Goal: Transaction & Acquisition: Purchase product/service

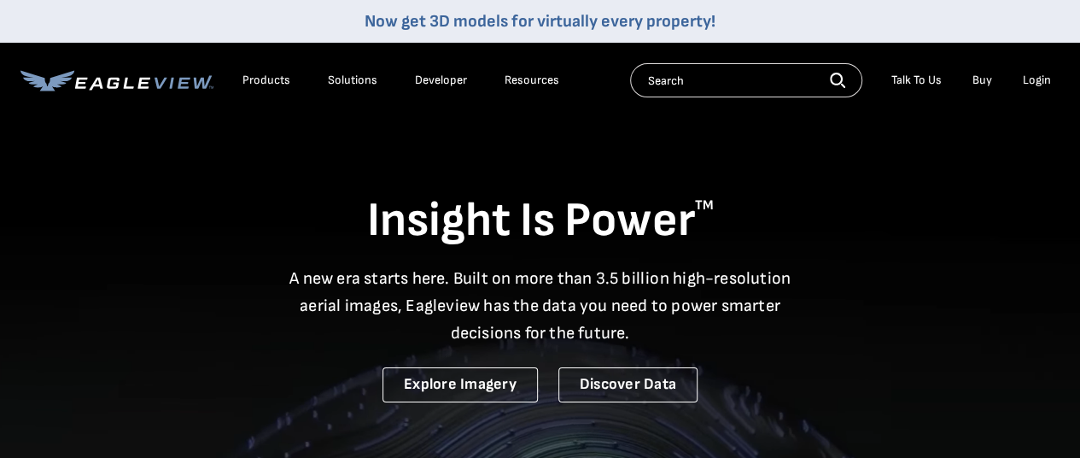
click at [1034, 83] on div "Login" at bounding box center [1037, 80] width 28 height 15
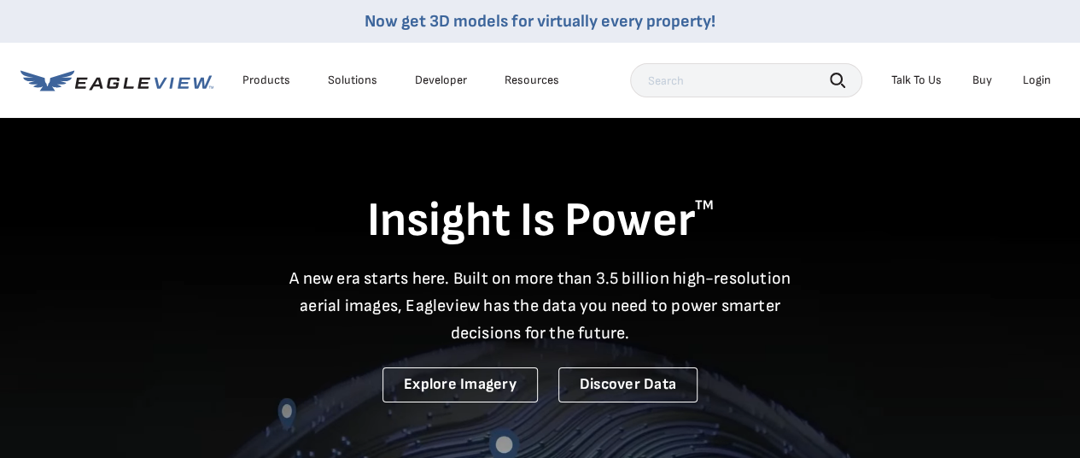
click at [1036, 86] on div "Login" at bounding box center [1037, 80] width 28 height 15
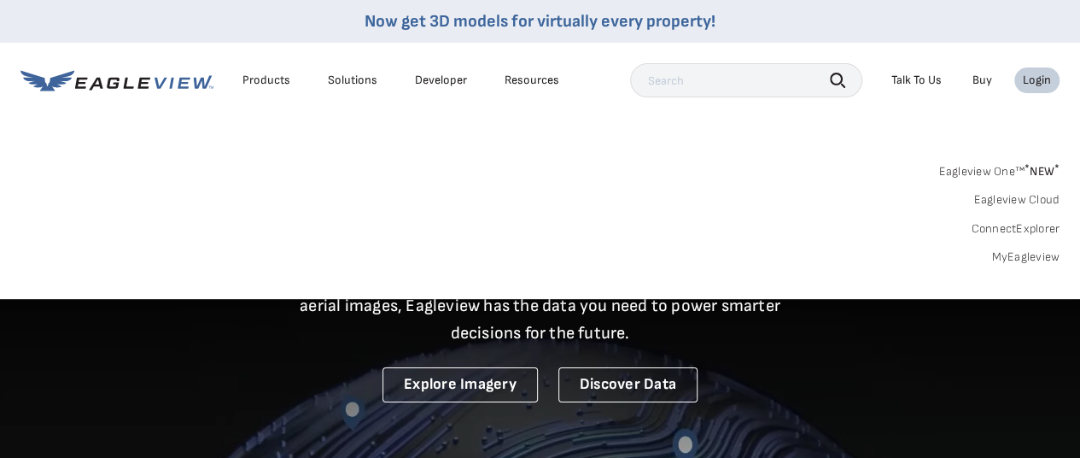
click at [1021, 259] on link "MyEagleview" at bounding box center [1025, 256] width 68 height 15
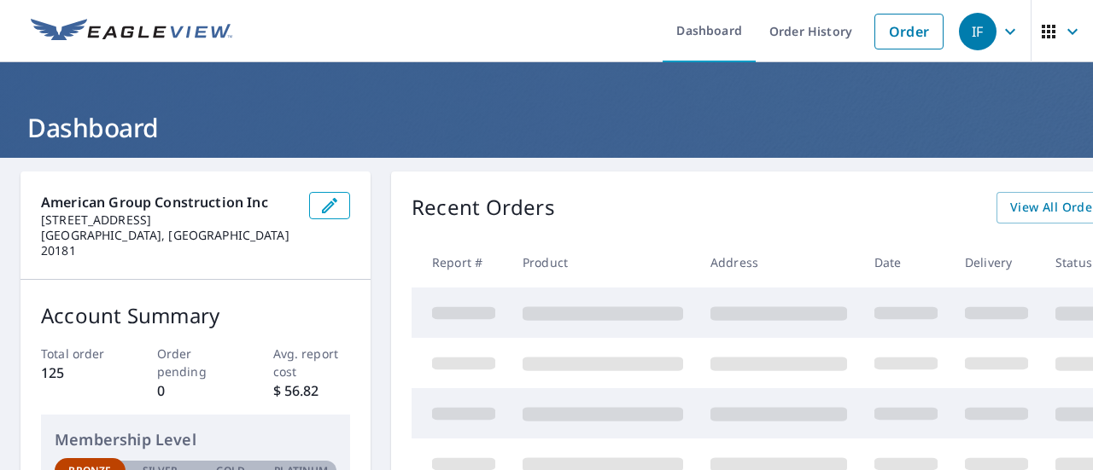
click at [880, 37] on link "Order" at bounding box center [908, 32] width 69 height 36
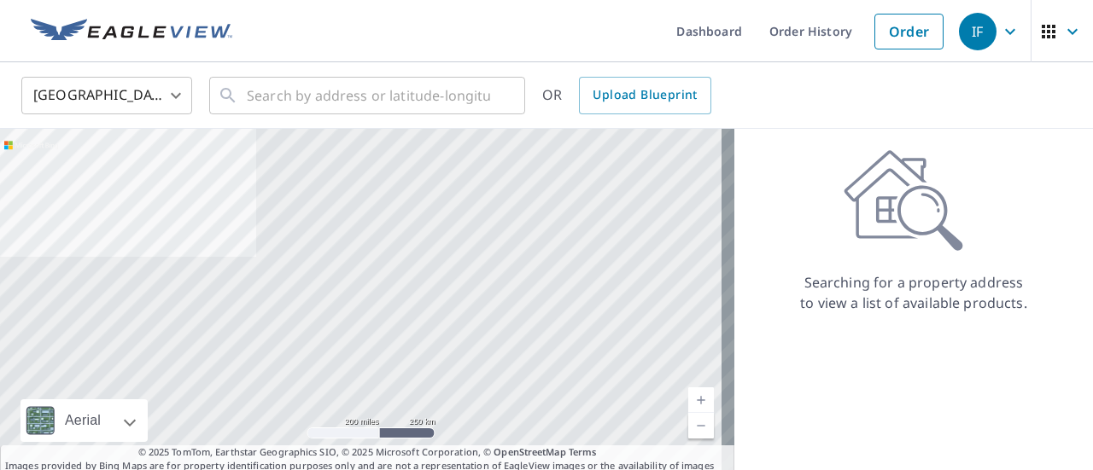
click at [509, 94] on div at bounding box center [501, 96] width 22 height 24
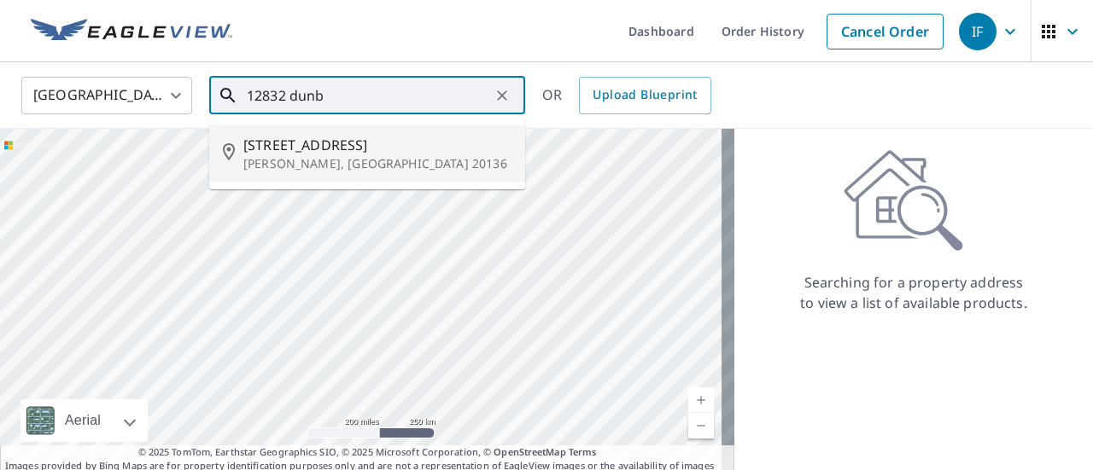
click at [416, 139] on span "[STREET_ADDRESS]" at bounding box center [377, 145] width 268 height 20
type input "[STREET_ADDRESS][PERSON_NAME]"
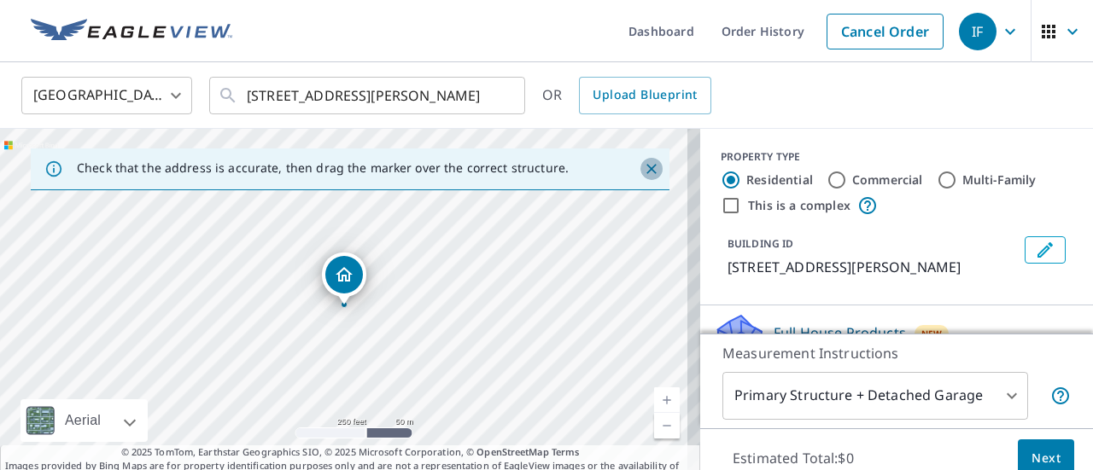
click at [646, 168] on icon "Close" at bounding box center [651, 169] width 10 height 10
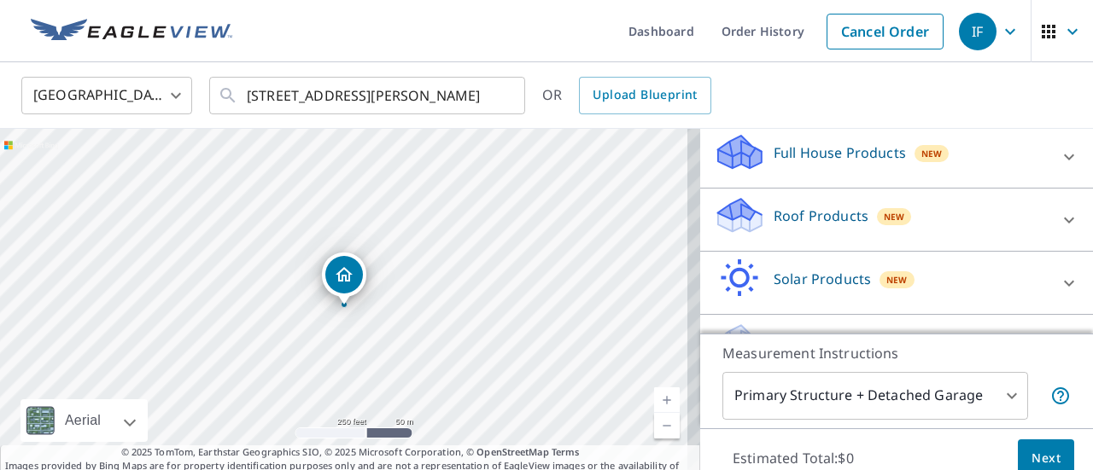
scroll to position [188, 0]
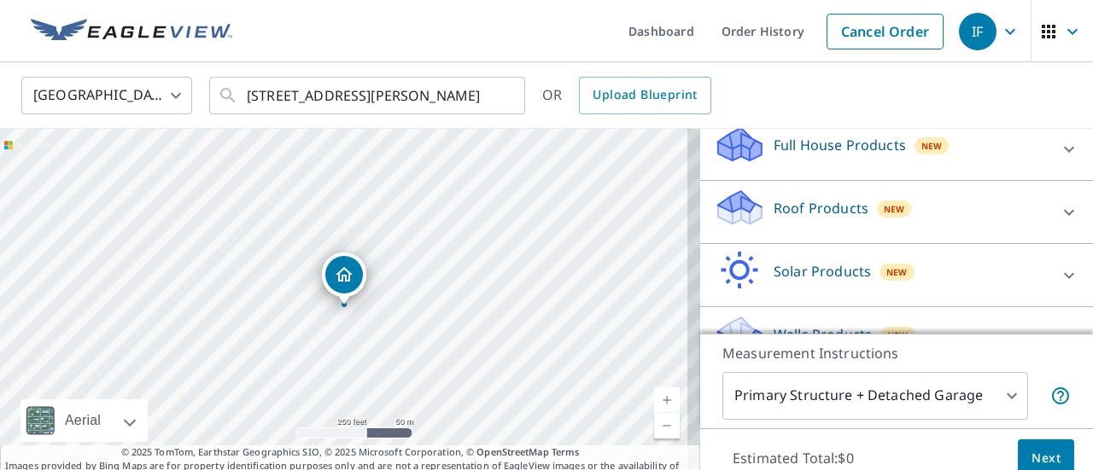
click at [978, 206] on div "Roof Products New" at bounding box center [881, 212] width 335 height 49
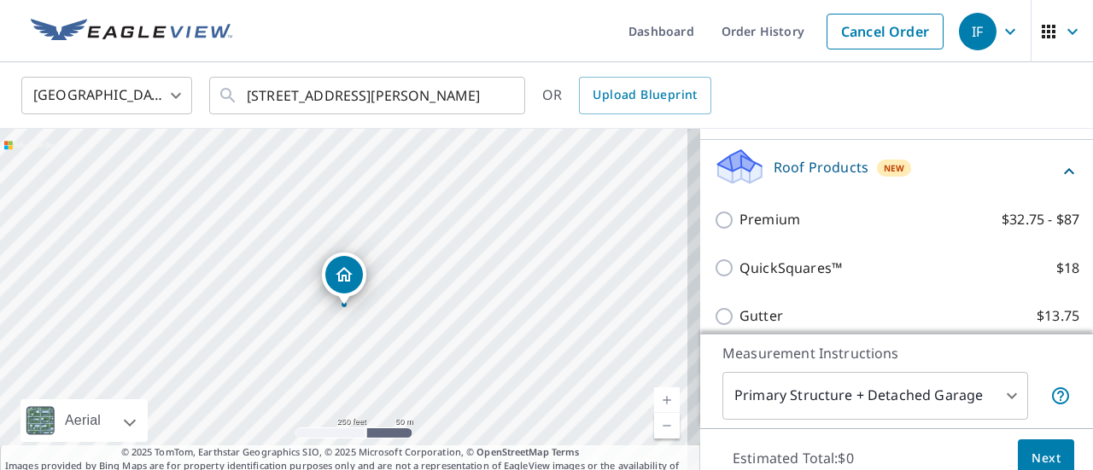
scroll to position [228, 0]
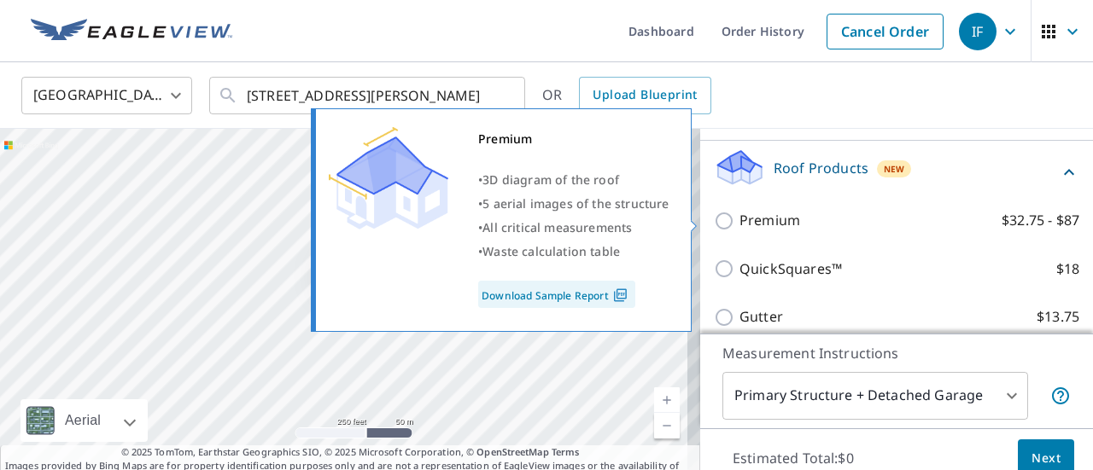
click at [714, 224] on input "Premium $32.75 - $87" at bounding box center [727, 221] width 26 height 20
checkbox input "true"
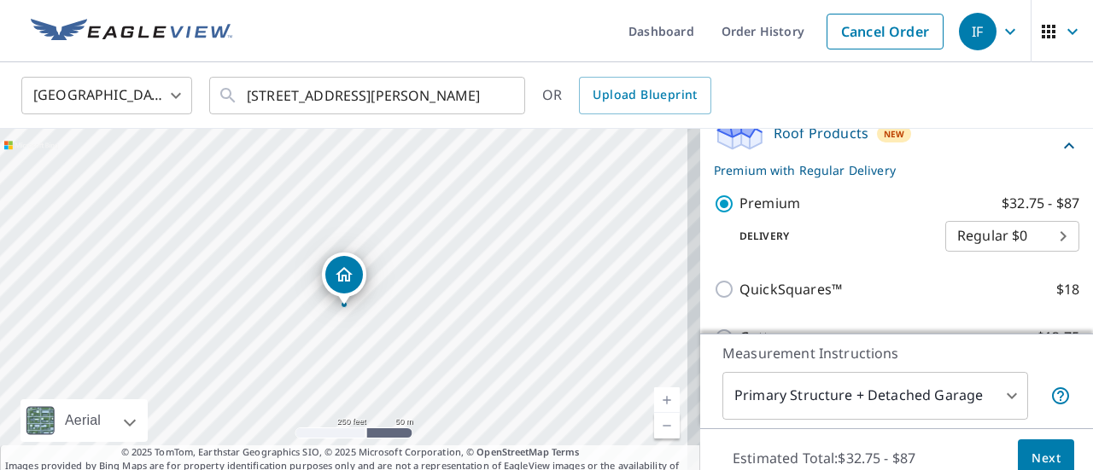
scroll to position [264, 0]
click at [1018, 450] on button "Next" at bounding box center [1046, 459] width 56 height 38
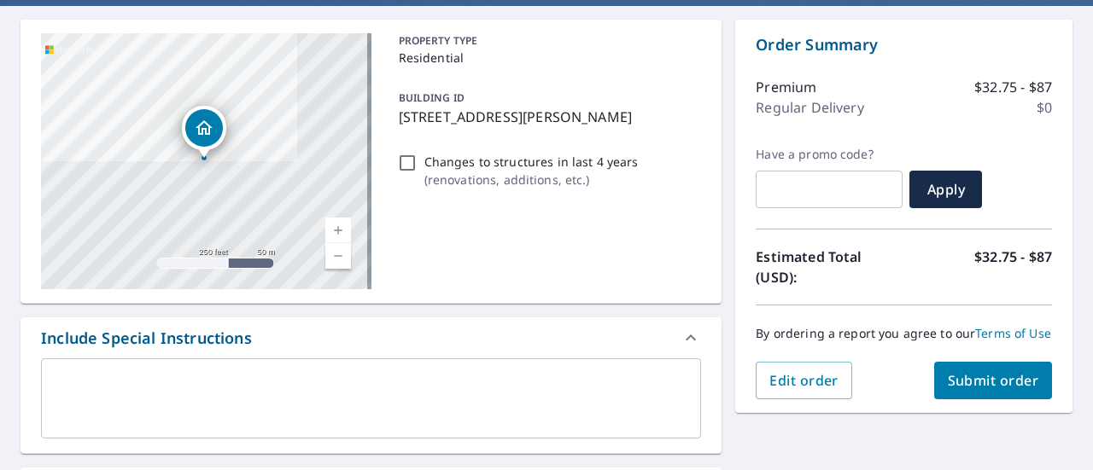
scroll to position [163, 0]
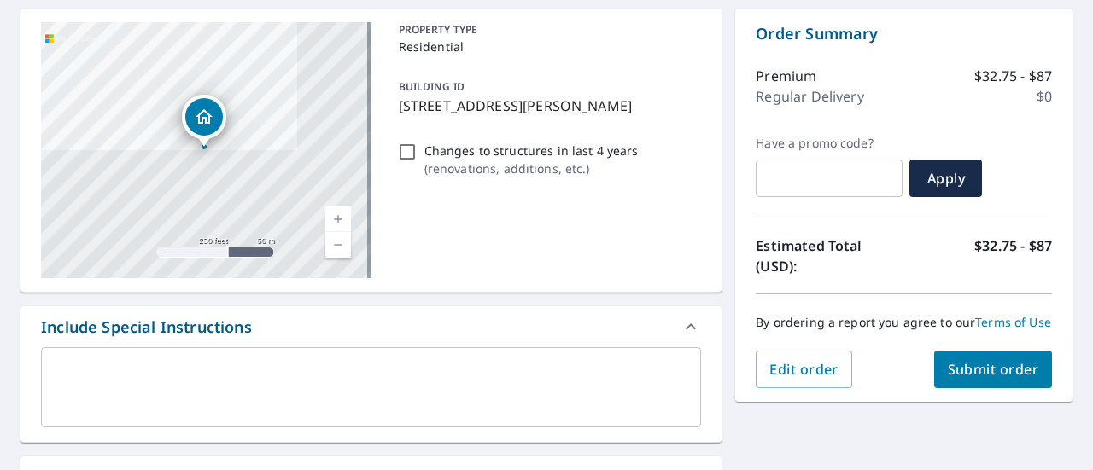
click at [1001, 379] on span "Submit order" at bounding box center [993, 369] width 91 height 19
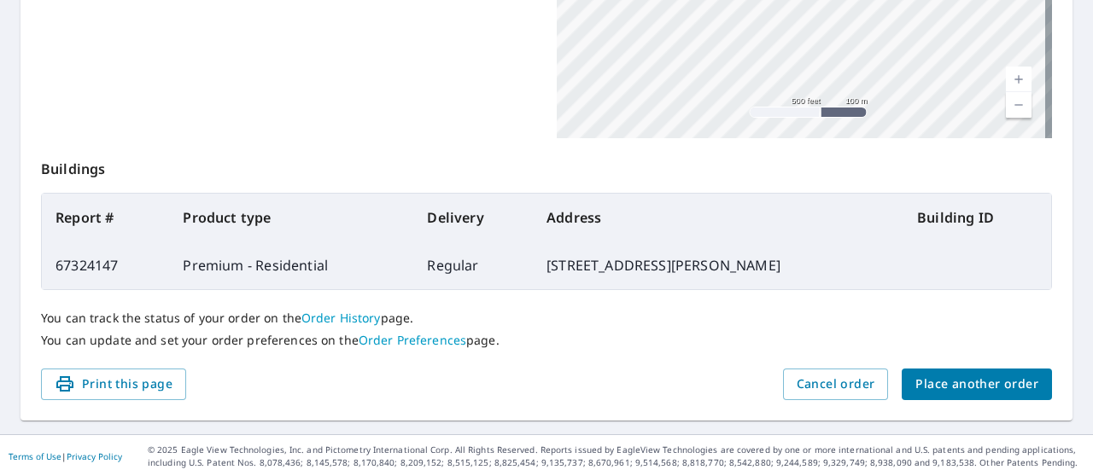
scroll to position [533, 0]
